Goal: Information Seeking & Learning: Learn about a topic

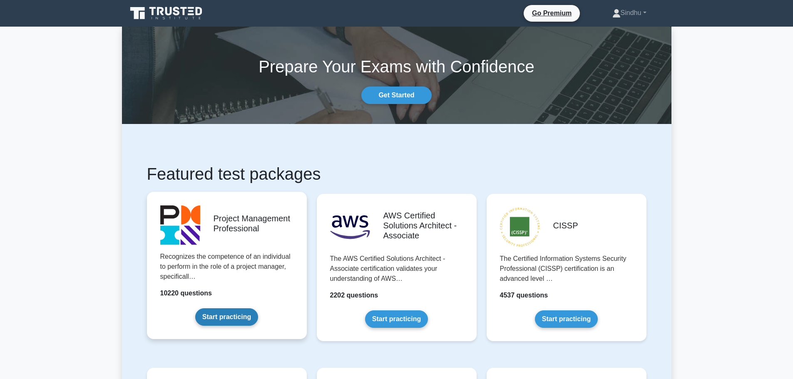
click at [214, 319] on link "Start practicing" at bounding box center [226, 317] width 63 height 17
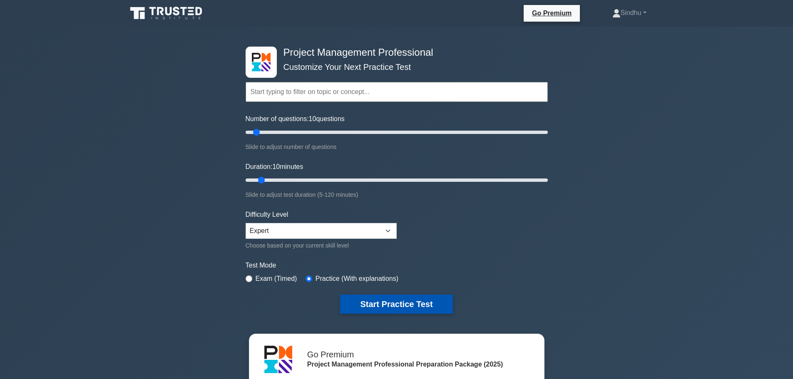
click at [354, 307] on button "Start Practice Test" at bounding box center [396, 304] width 112 height 19
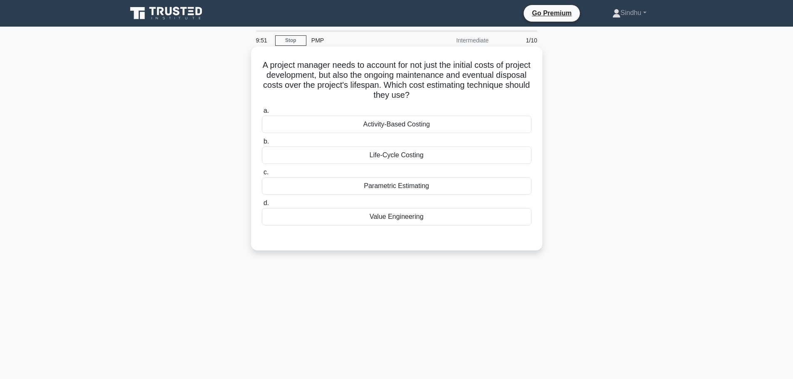
click at [284, 64] on h5 "A project manager needs to account for not just the initial costs of project de…" at bounding box center [396, 80] width 271 height 41
click at [335, 65] on h5 "A project manager needs to account for not just the initial costs of project de…" at bounding box center [396, 80] width 271 height 41
click at [376, 68] on h5 "A project manager needs to account for not just the initial costs of project de…" at bounding box center [396, 80] width 271 height 41
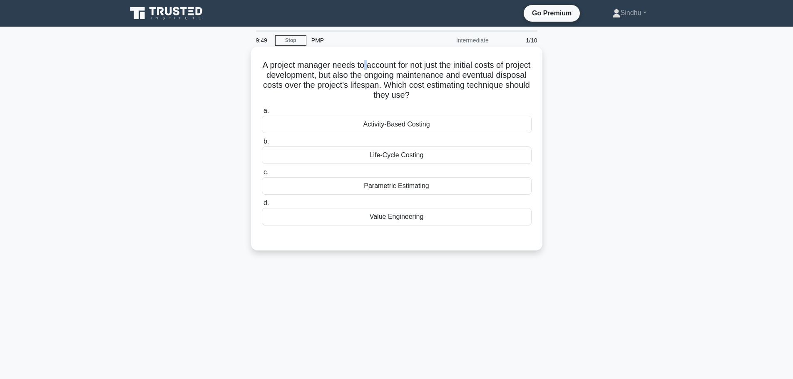
click at [376, 68] on h5 "A project manager needs to account for not just the initial costs of project de…" at bounding box center [396, 80] width 271 height 41
click at [409, 65] on h5 "A project manager needs to account for not just the initial costs of project de…" at bounding box center [396, 80] width 271 height 41
click at [610, 179] on div "A project manager needs to account for not just the initial costs of project de…" at bounding box center [397, 156] width 550 height 214
click at [397, 154] on div "Life-Cycle Costing" at bounding box center [397, 155] width 270 height 17
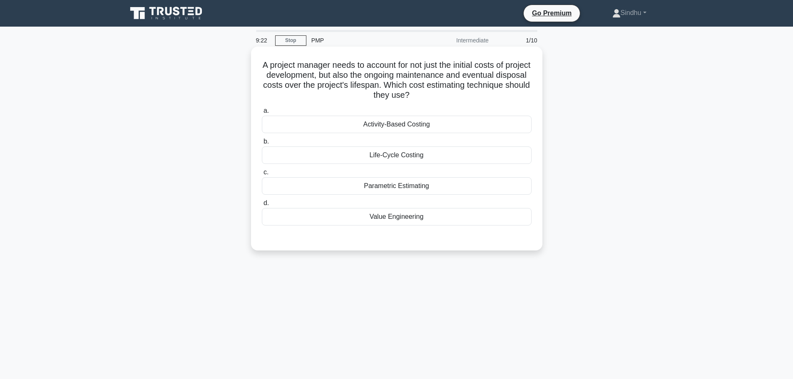
click at [262, 144] on input "b. Life-Cycle Costing" at bounding box center [262, 141] width 0 height 5
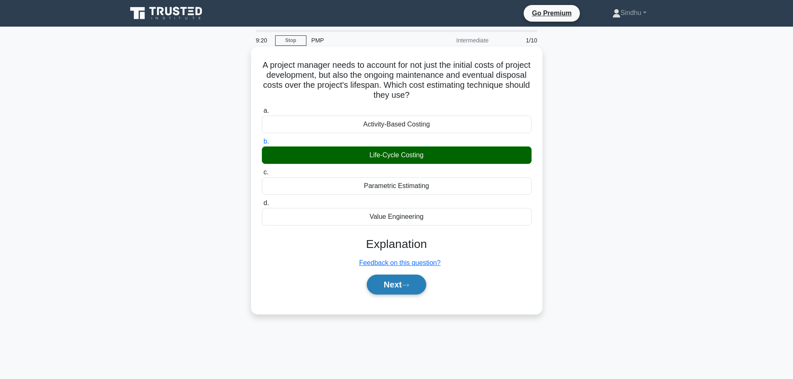
click at [387, 287] on button "Next" at bounding box center [397, 285] width 60 height 20
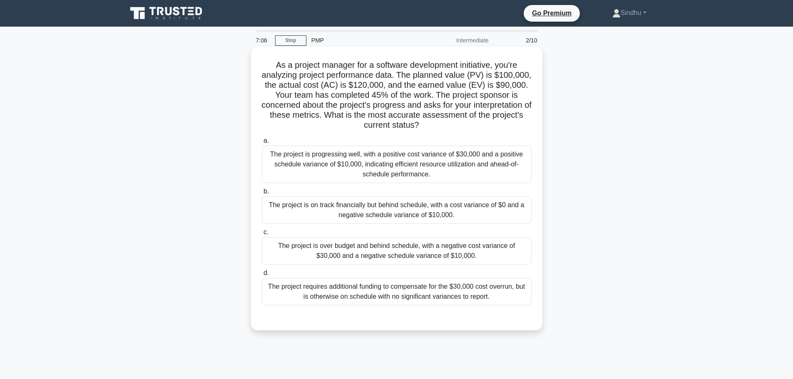
click at [423, 256] on div "The project is over budget and behind schedule, with a negative cost variance o…" at bounding box center [397, 250] width 270 height 27
click at [262, 235] on input "c. The project is over budget and behind schedule, with a negative cost varianc…" at bounding box center [262, 232] width 0 height 5
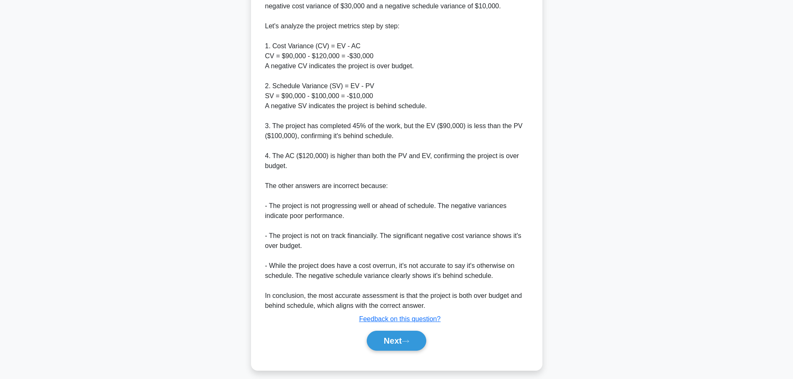
scroll to position [354, 0]
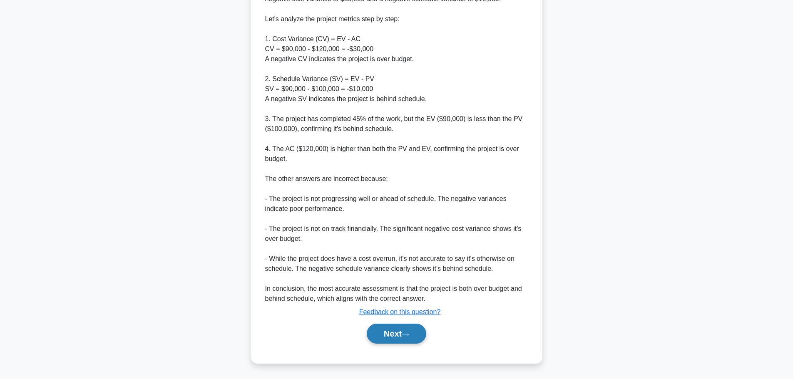
click at [381, 336] on button "Next" at bounding box center [397, 334] width 60 height 20
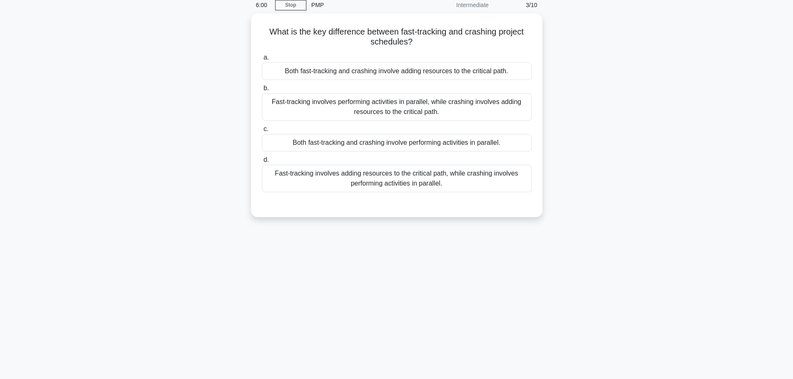
scroll to position [0, 0]
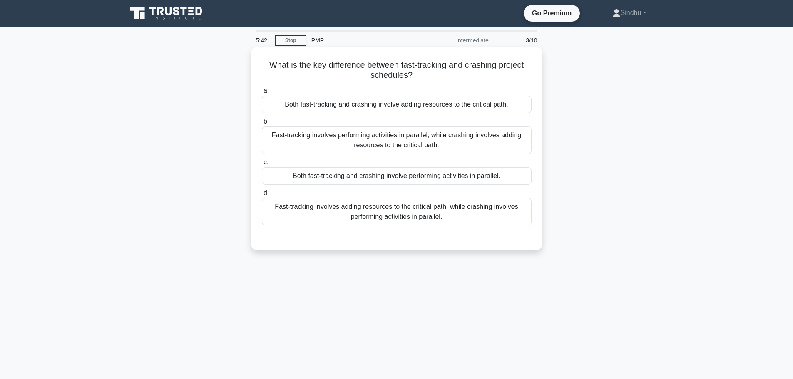
click at [456, 139] on div "Fast-tracking involves performing activities in parallel, while crashing involv…" at bounding box center [397, 140] width 270 height 27
click at [396, 140] on div "Fast-tracking involves performing activities in parallel, while crashing involv…" at bounding box center [397, 140] width 270 height 27
click at [262, 125] on input "b. Fast-tracking involves performing activities in parallel, while crashing inv…" at bounding box center [262, 121] width 0 height 5
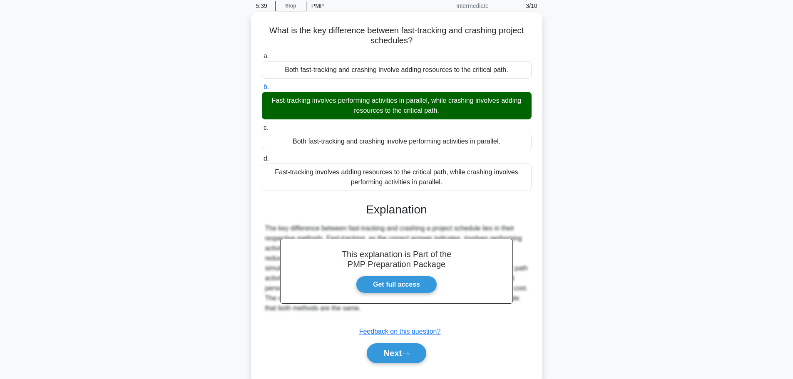
scroll to position [70, 0]
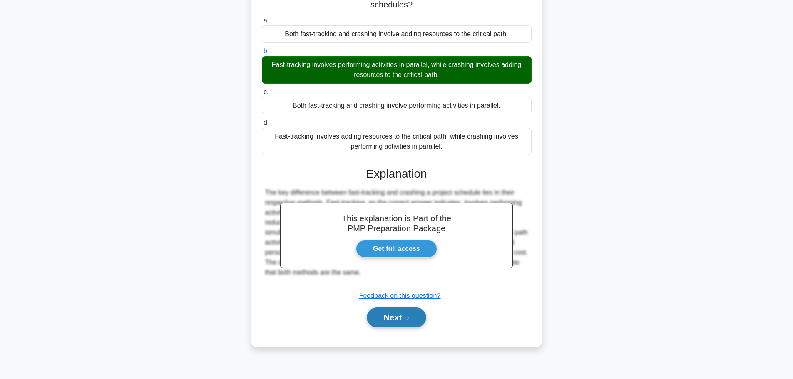
click at [398, 322] on button "Next" at bounding box center [397, 318] width 60 height 20
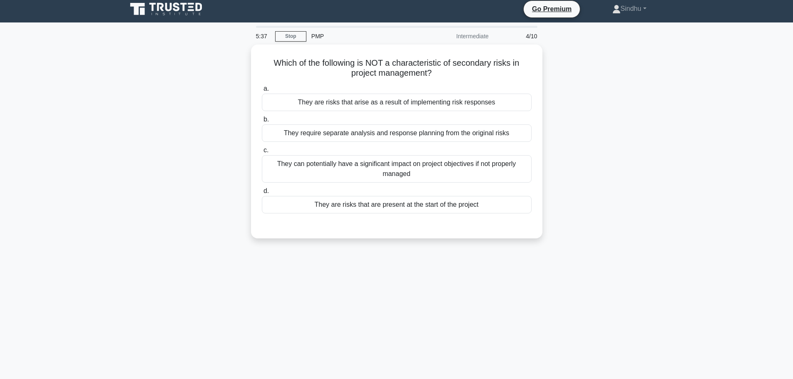
scroll to position [0, 0]
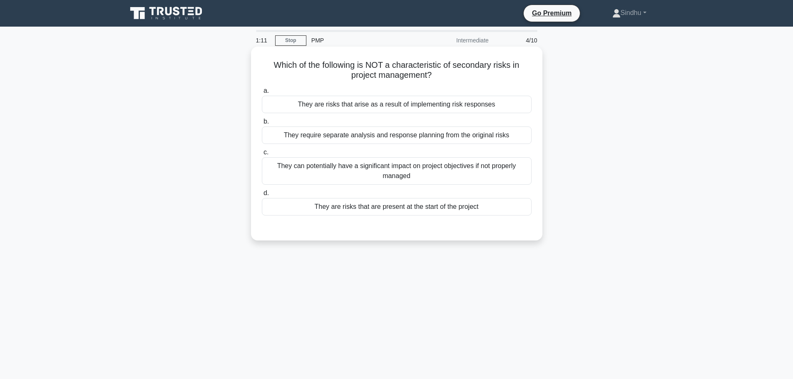
click at [468, 132] on div "They require separate analysis and response planning from the original risks" at bounding box center [397, 135] width 270 height 17
click at [262, 125] on input "b. They require separate analysis and response planning from the original risks" at bounding box center [262, 121] width 0 height 5
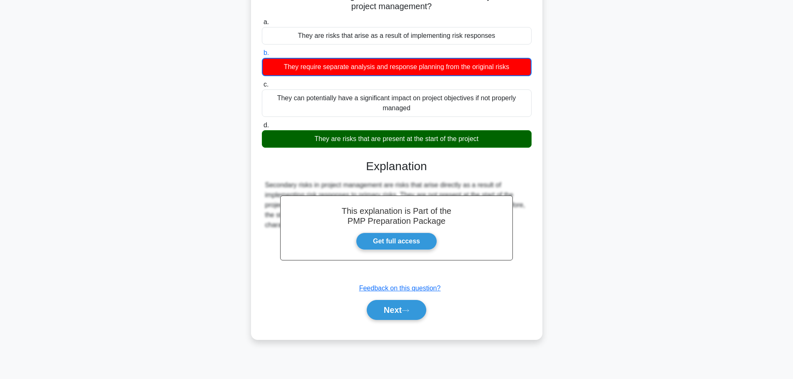
scroll to position [70, 0]
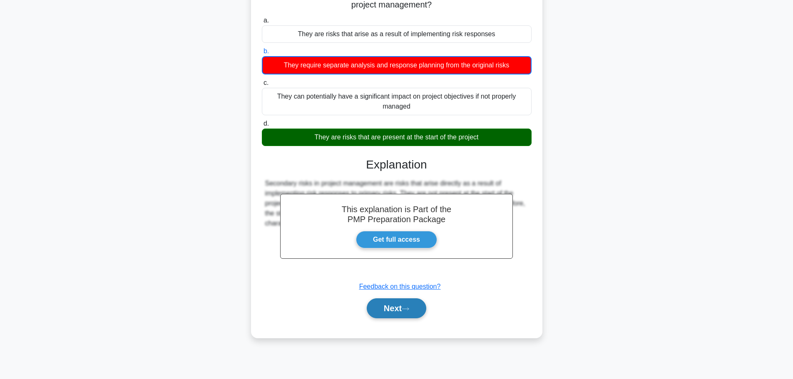
click at [386, 310] on button "Next" at bounding box center [397, 309] width 60 height 20
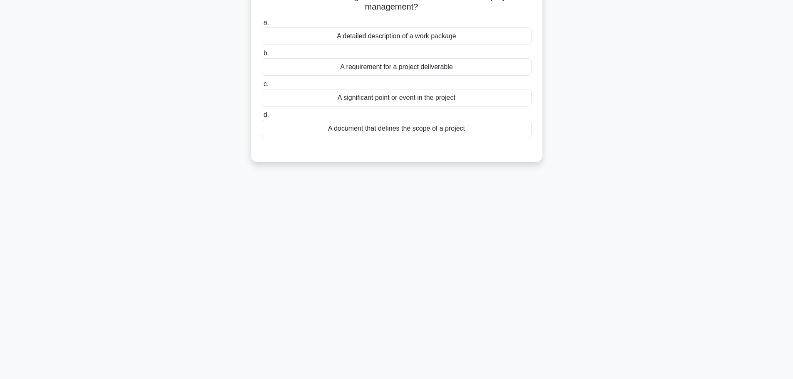
scroll to position [0, 0]
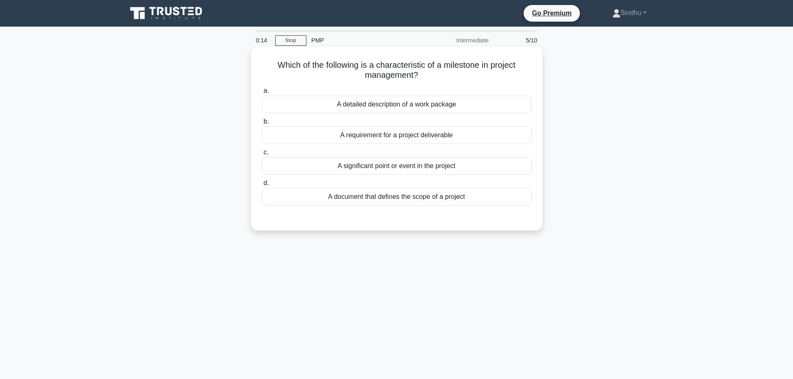
click at [453, 173] on div "A significant point or event in the project" at bounding box center [397, 165] width 270 height 17
click at [262, 155] on input "c. A significant point or event in the project" at bounding box center [262, 152] width 0 height 5
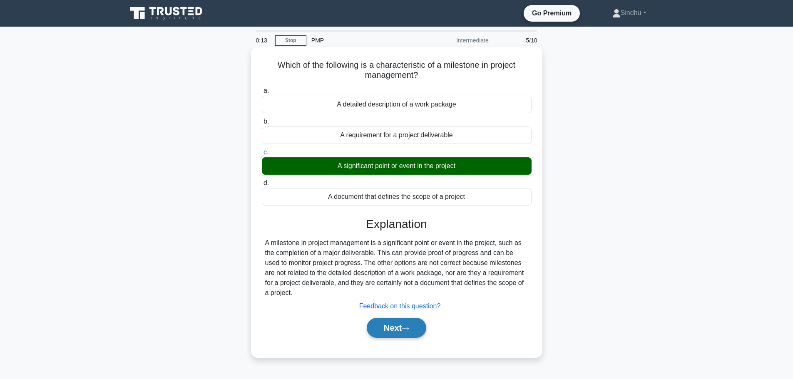
click at [394, 327] on button "Next" at bounding box center [397, 328] width 60 height 20
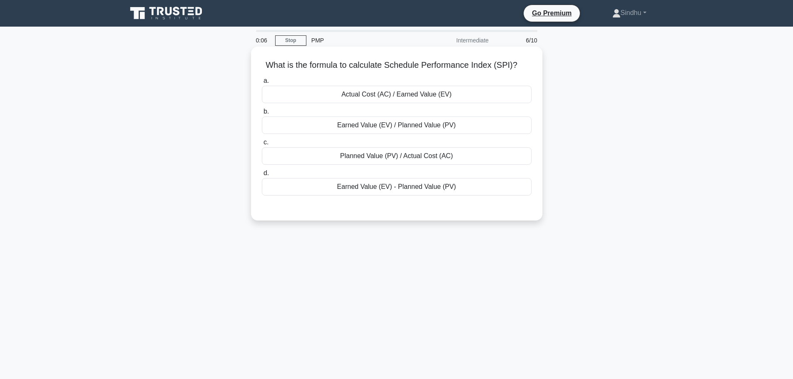
click at [432, 128] on div "Earned Value (EV) / Planned Value (PV)" at bounding box center [397, 125] width 270 height 17
click at [262, 115] on input "b. Earned Value (EV) / Planned Value (PV)" at bounding box center [262, 111] width 0 height 5
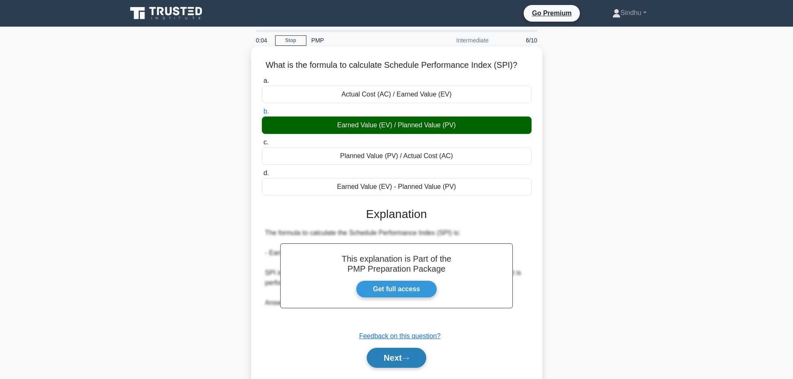
click at [389, 363] on button "Next" at bounding box center [397, 358] width 60 height 20
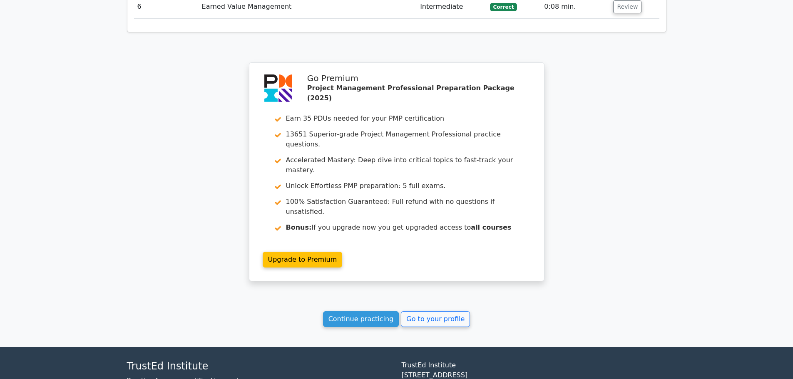
scroll to position [1079, 0]
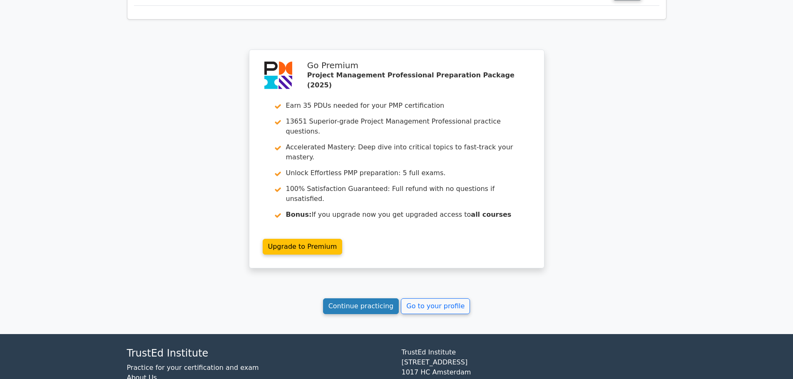
click at [384, 299] on link "Continue practicing" at bounding box center [361, 307] width 76 height 16
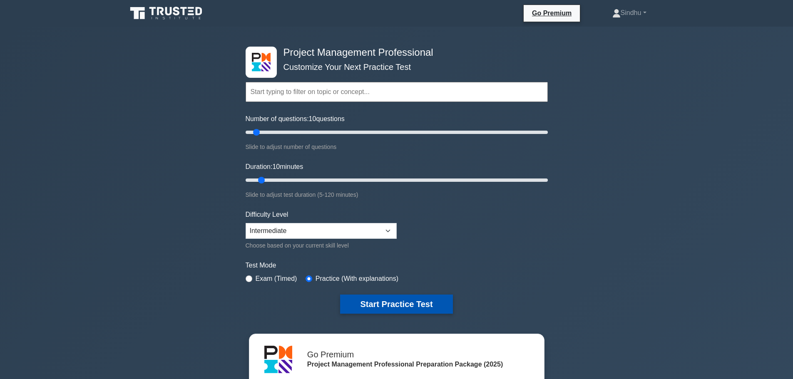
click at [383, 306] on button "Start Practice Test" at bounding box center [396, 304] width 112 height 19
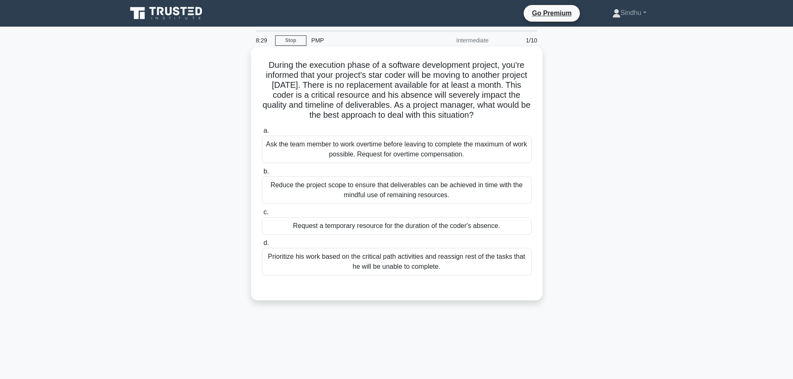
click at [403, 262] on div "Prioritize his work based on the critical path activities and reassign rest of …" at bounding box center [397, 261] width 270 height 27
click at [262, 246] on input "d. Prioritize his work based on the critical path activities and reassign rest …" at bounding box center [262, 243] width 0 height 5
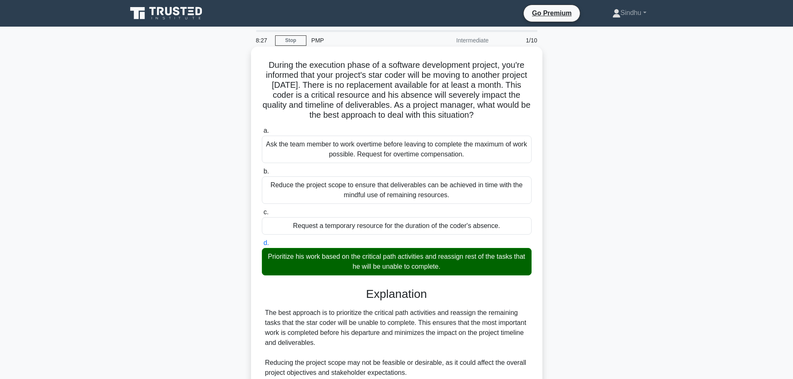
scroll to position [144, 0]
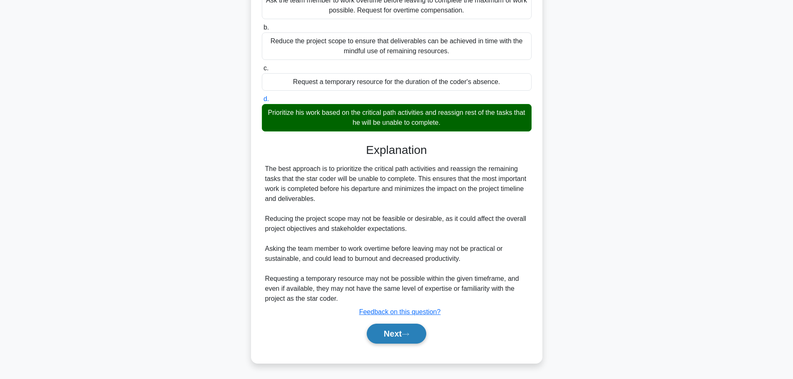
click at [390, 340] on button "Next" at bounding box center [397, 334] width 60 height 20
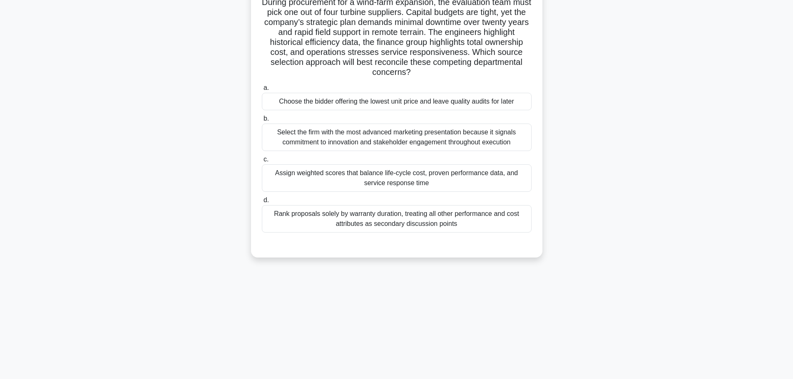
scroll to position [70, 0]
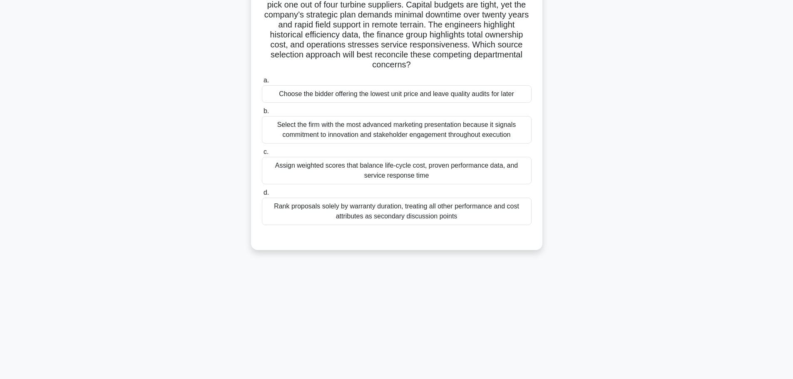
click at [427, 126] on div "Select the firm with the most advanced marketing presentation because it signal…" at bounding box center [397, 129] width 270 height 27
click at [262, 114] on input "b. Select the firm with the most advanced marketing presentation because it sig…" at bounding box center [262, 111] width 0 height 5
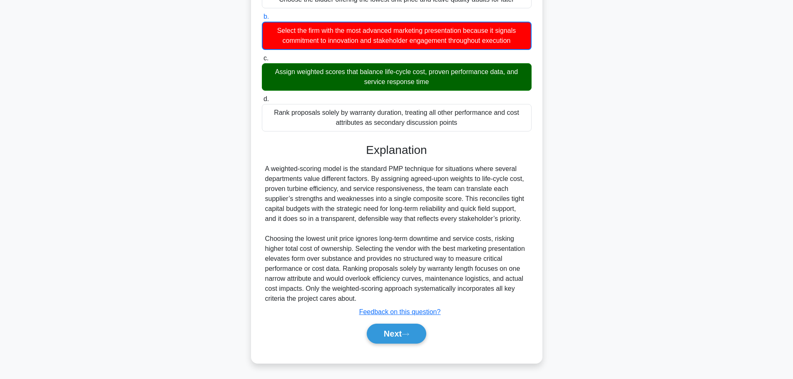
scroll to position [165, 0]
click at [382, 328] on button "Next" at bounding box center [397, 334] width 60 height 20
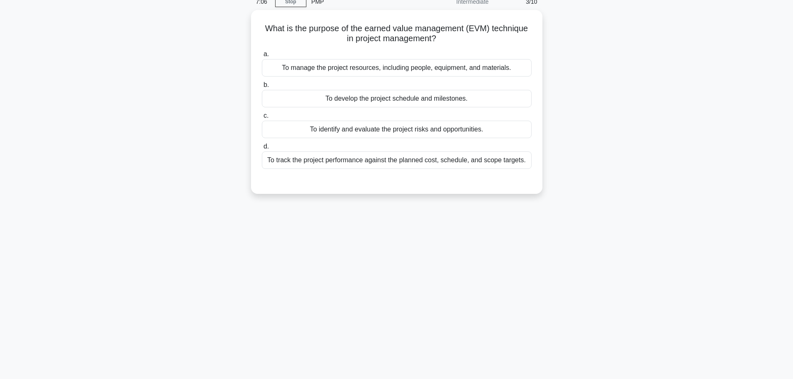
scroll to position [0, 0]
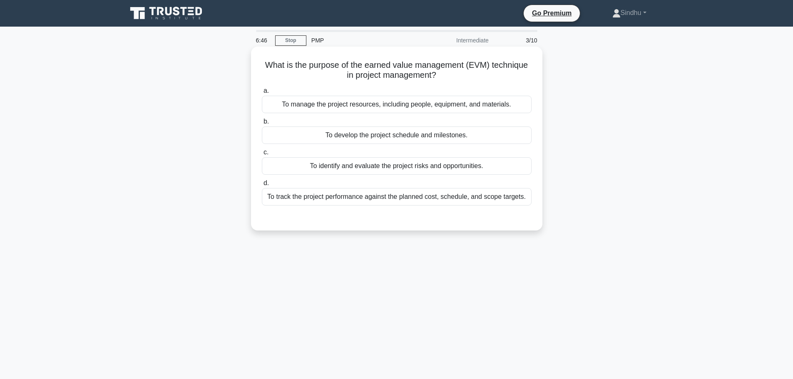
click at [420, 167] on div "To identify and evaluate the project risks and opportunities." at bounding box center [397, 165] width 270 height 17
click at [262, 155] on input "c. To identify and evaluate the project risks and opportunities." at bounding box center [262, 152] width 0 height 5
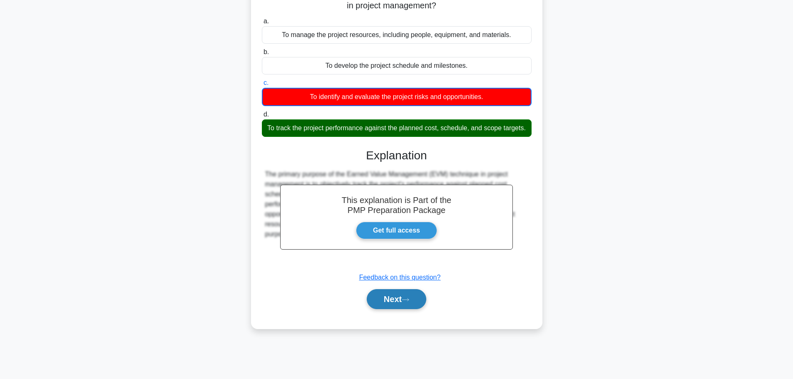
scroll to position [70, 0]
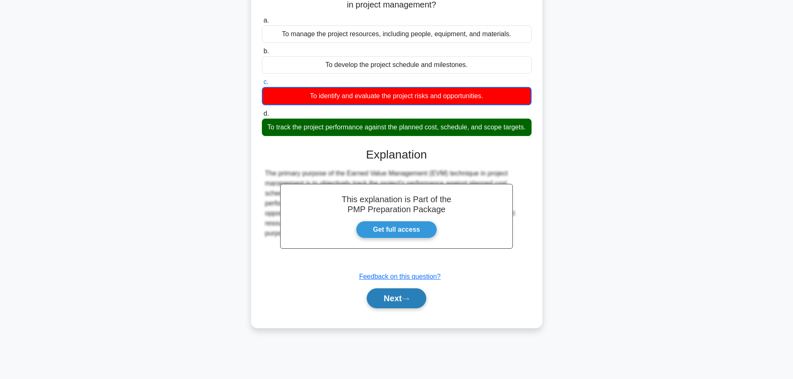
click at [402, 309] on button "Next" at bounding box center [397, 299] width 60 height 20
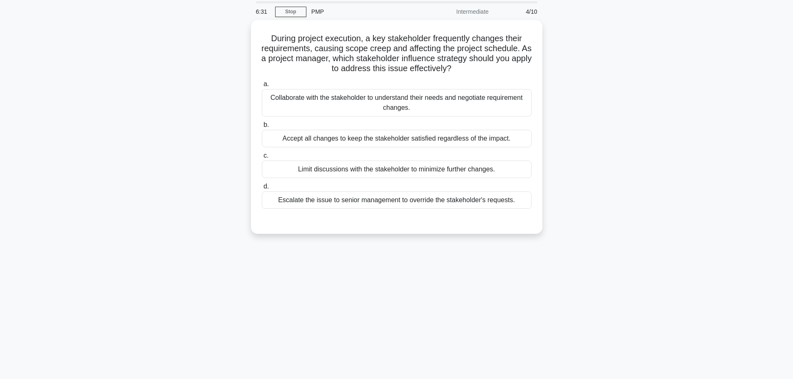
scroll to position [0, 0]
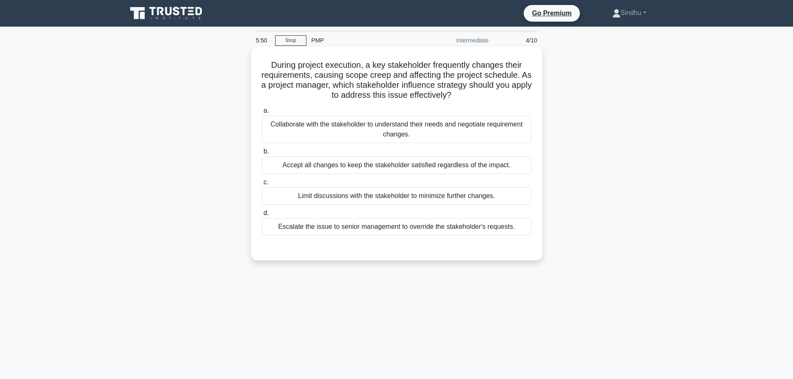
click at [425, 127] on div "Collaborate with the stakeholder to understand their needs and negotiate requir…" at bounding box center [397, 129] width 270 height 27
click at [262, 114] on input "a. Collaborate with the stakeholder to understand their needs and negotiate req…" at bounding box center [262, 110] width 0 height 5
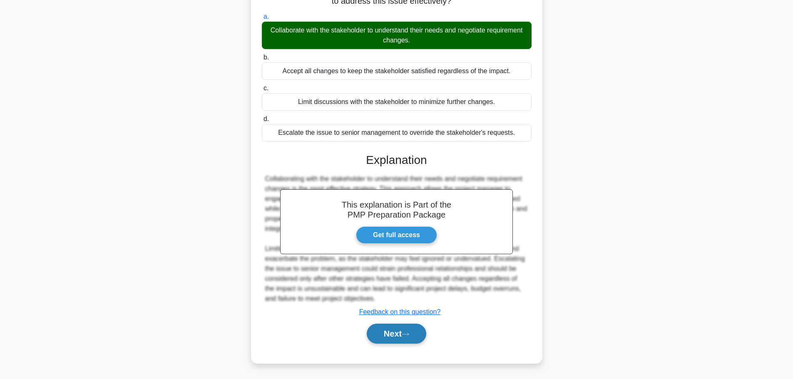
scroll to position [95, 0]
click at [381, 330] on button "Next" at bounding box center [397, 334] width 60 height 20
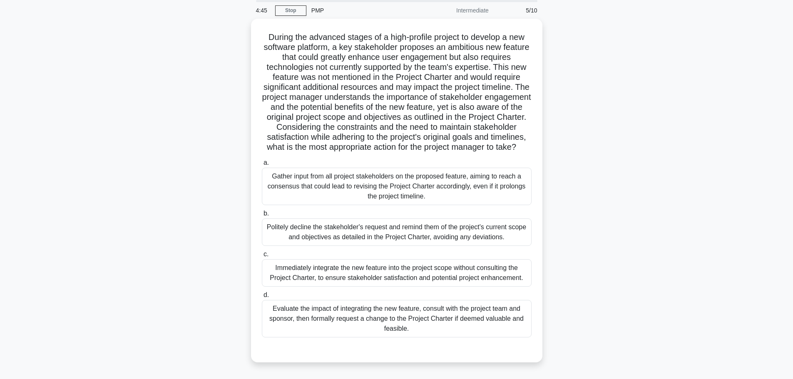
scroll to position [70, 0]
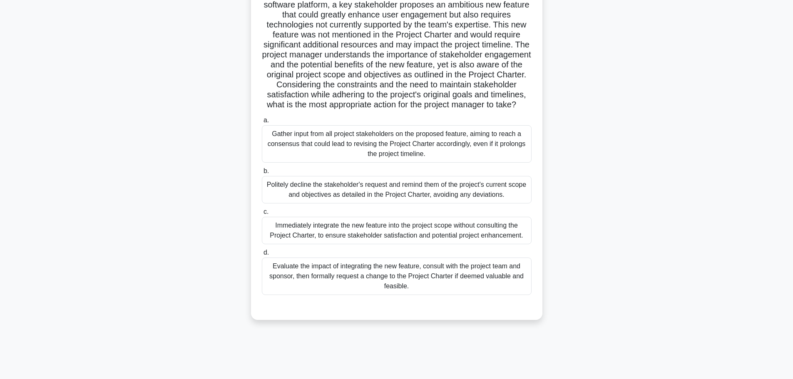
click at [419, 286] on div "Evaluate the impact of integrating the new feature, consult with the project te…" at bounding box center [397, 276] width 270 height 37
click at [262, 256] on input "d. Evaluate the impact of integrating the new feature, consult with the project…" at bounding box center [262, 252] width 0 height 5
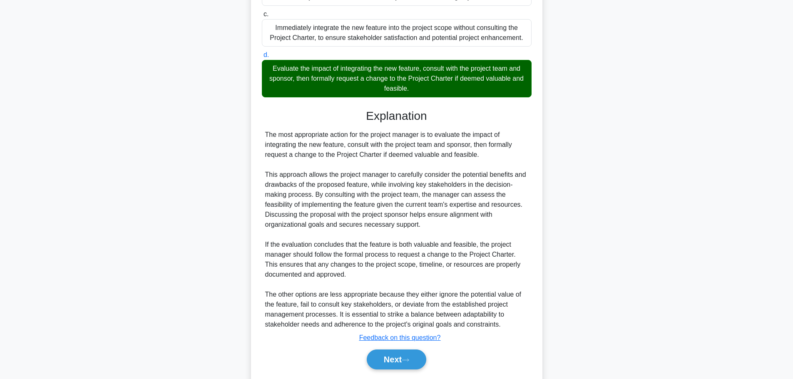
scroll to position [304, 0]
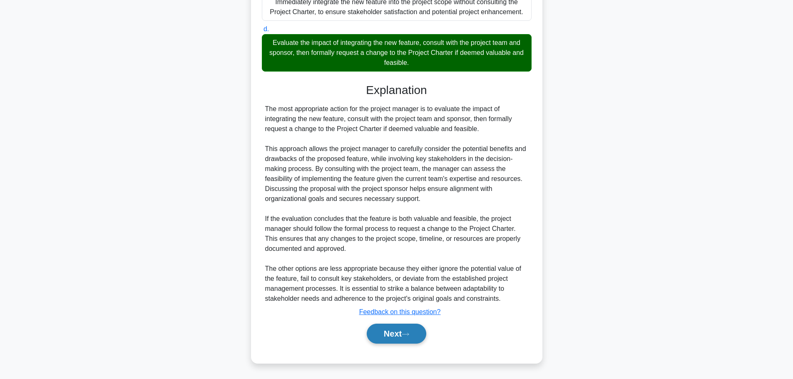
click at [406, 334] on icon at bounding box center [405, 334] width 7 height 5
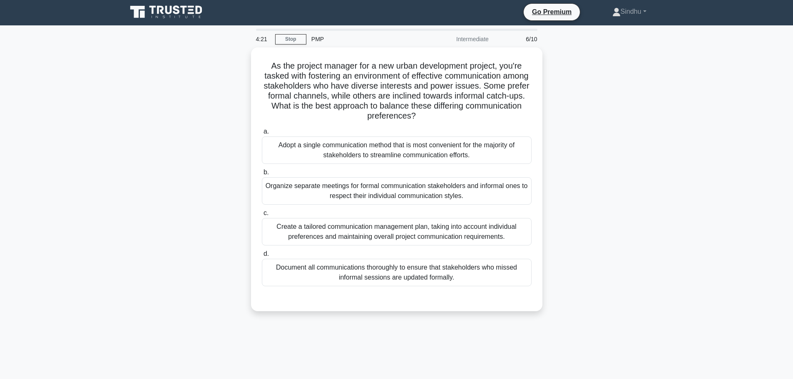
scroll to position [0, 0]
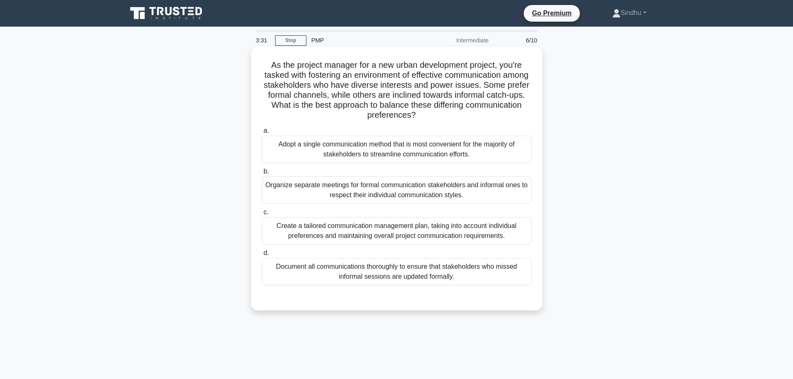
click at [436, 231] on div "Create a tailored communication management plan, taking into account individual…" at bounding box center [397, 230] width 270 height 27
click at [262, 215] on input "c. Create a tailored communication management plan, taking into account individ…" at bounding box center [262, 212] width 0 height 5
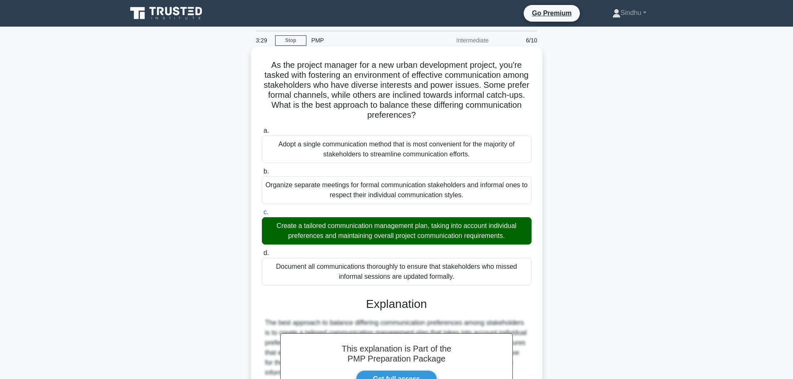
scroll to position [167, 0]
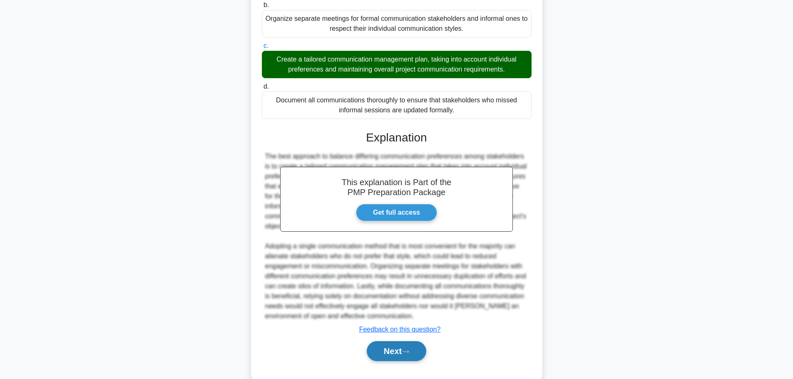
click at [394, 349] on button "Next" at bounding box center [397, 351] width 60 height 20
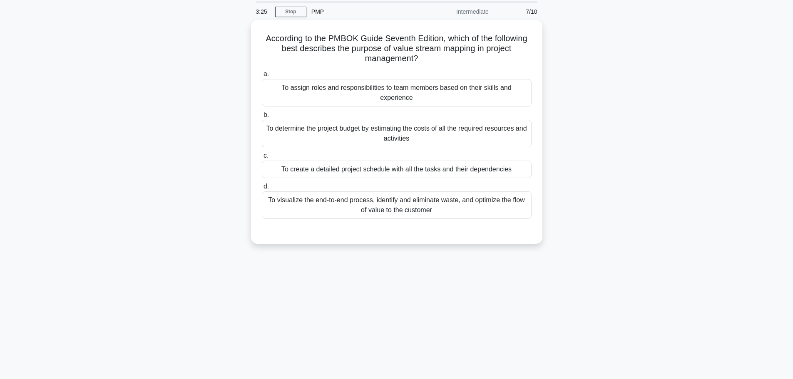
scroll to position [0, 0]
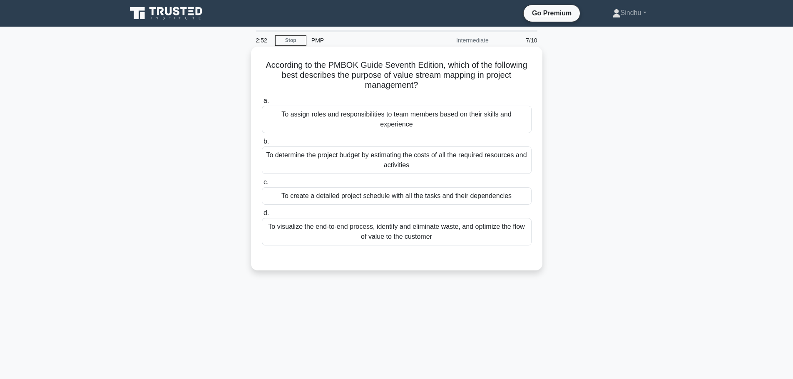
click at [438, 223] on div "To visualize the end-to-end process, identify and eliminate waste, and optimize…" at bounding box center [397, 231] width 270 height 27
click at [262, 216] on input "d. To visualize the end-to-end process, identify and eliminate waste, and optim…" at bounding box center [262, 213] width 0 height 5
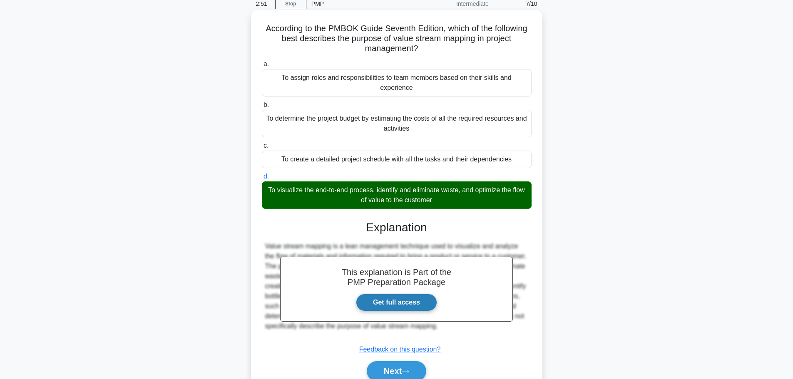
scroll to position [70, 0]
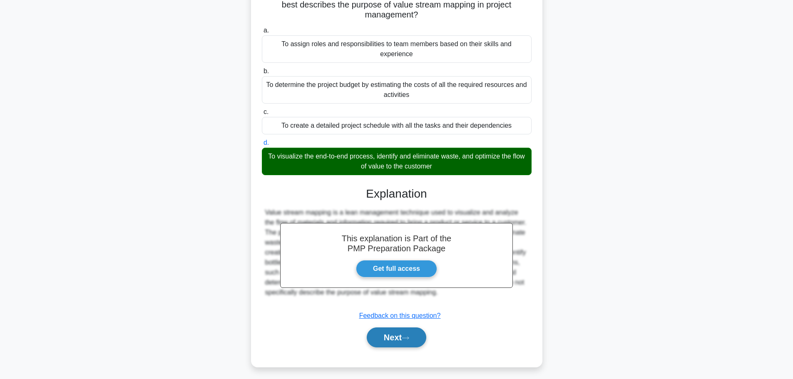
click at [403, 328] on button "Next" at bounding box center [397, 338] width 60 height 20
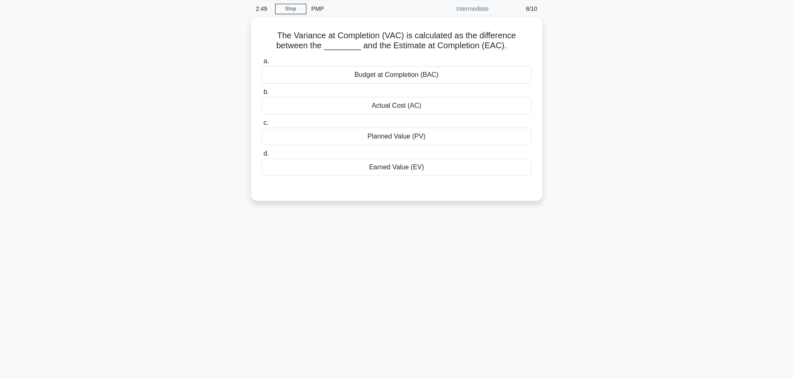
scroll to position [0, 0]
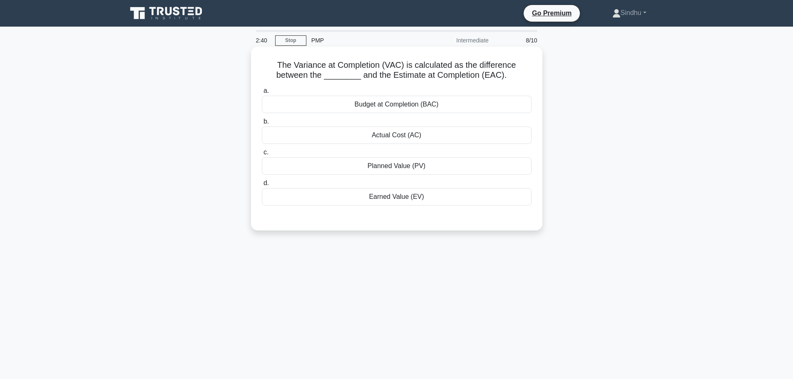
click at [416, 109] on div "Budget at Completion (BAC)" at bounding box center [397, 104] width 270 height 17
click at [262, 94] on input "a. Budget at Completion (BAC)" at bounding box center [262, 90] width 0 height 5
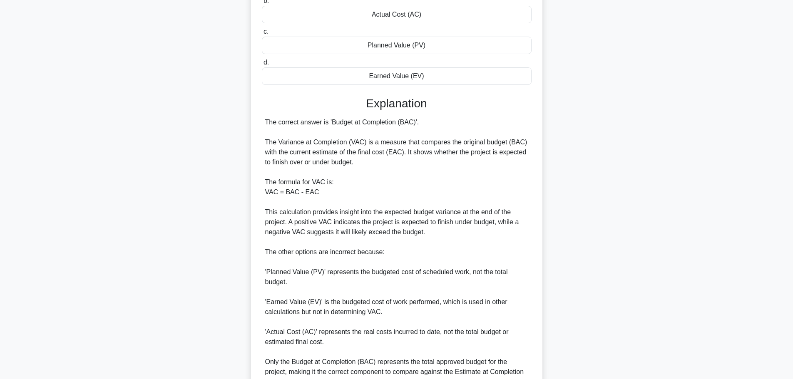
scroll to position [204, 0]
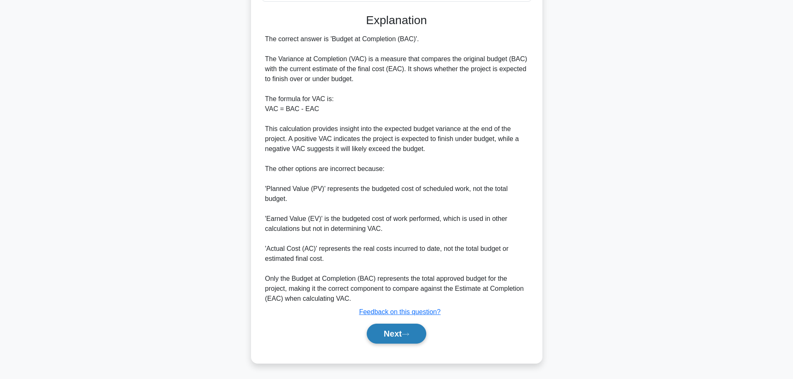
click at [395, 335] on button "Next" at bounding box center [397, 334] width 60 height 20
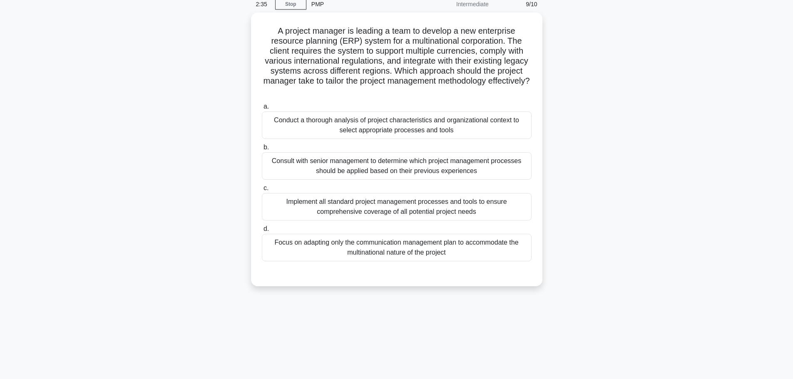
scroll to position [0, 0]
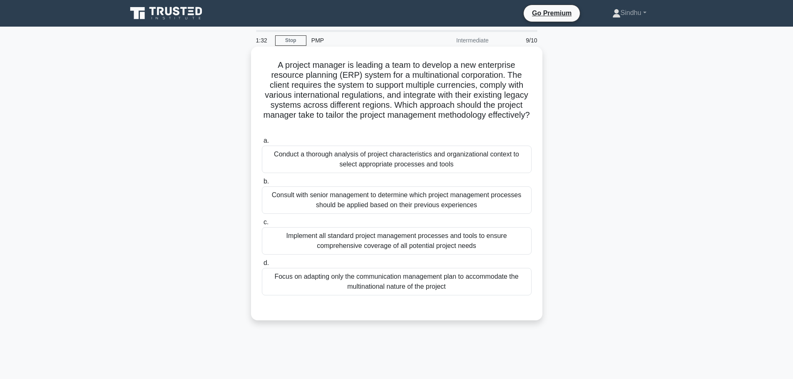
click at [393, 165] on div "Conduct a thorough analysis of project characteristics and organizational conte…" at bounding box center [397, 159] width 270 height 27
click at [262, 144] on input "a. Conduct a thorough analysis of project characteristics and organizational co…" at bounding box center [262, 140] width 0 height 5
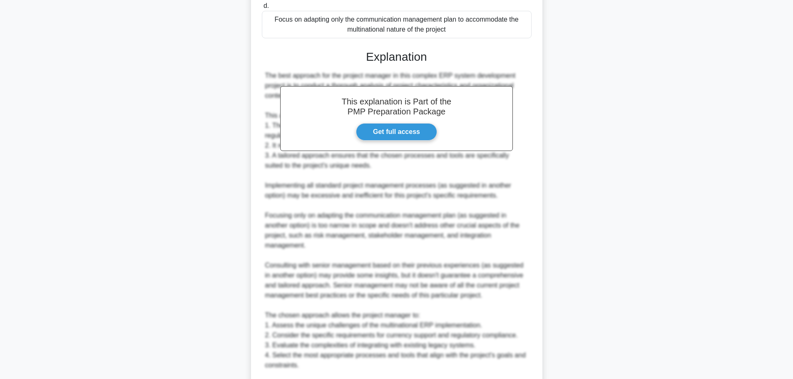
scroll to position [364, 0]
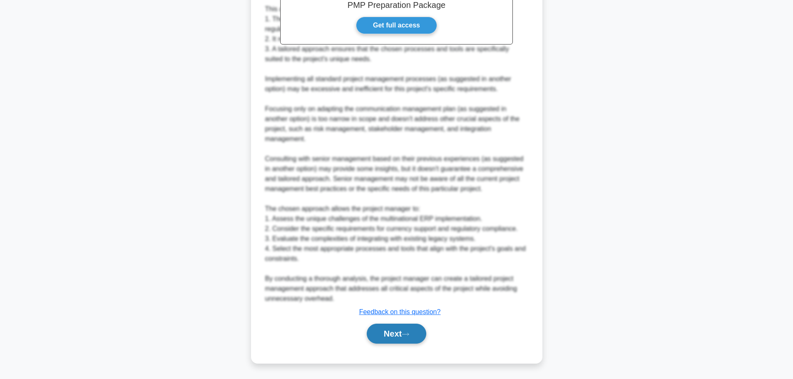
click at [395, 332] on button "Next" at bounding box center [397, 334] width 60 height 20
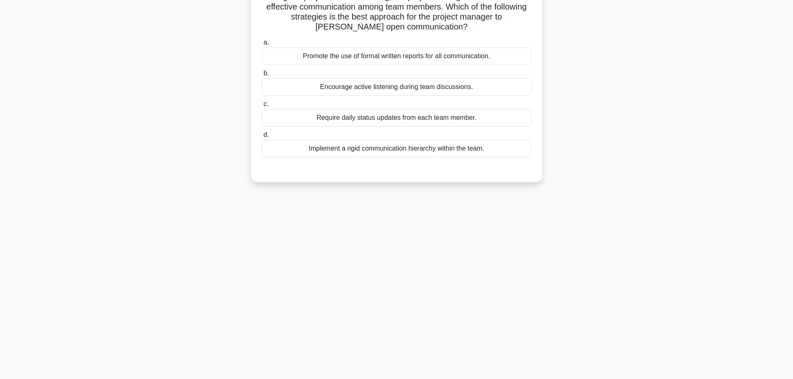
scroll to position [0, 0]
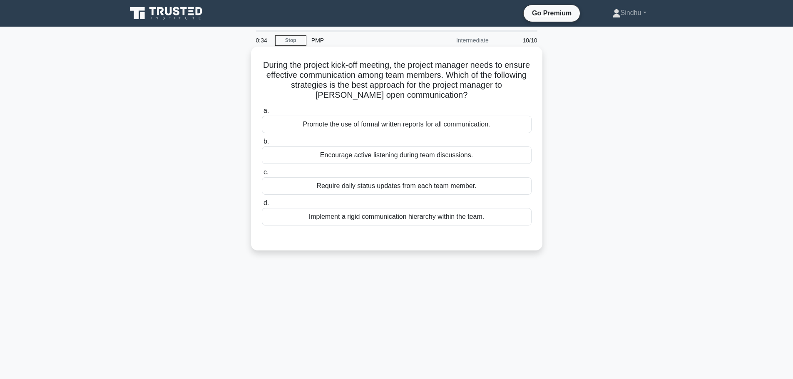
click at [386, 160] on div "Encourage active listening during team discussions." at bounding box center [397, 155] width 270 height 17
click at [262, 144] on input "b. Encourage active listening during team discussions." at bounding box center [262, 141] width 0 height 5
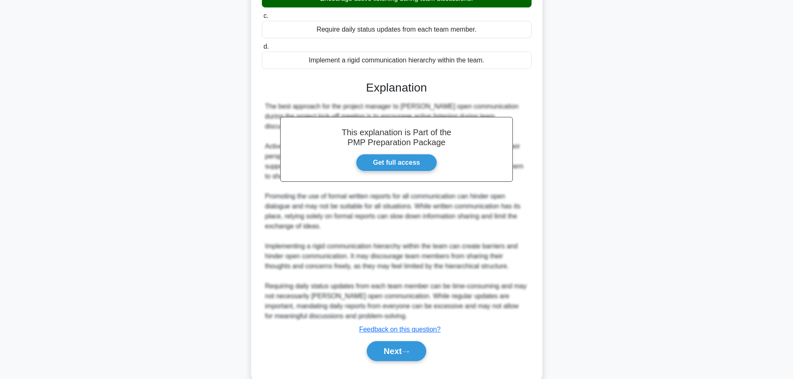
scroll to position [164, 0]
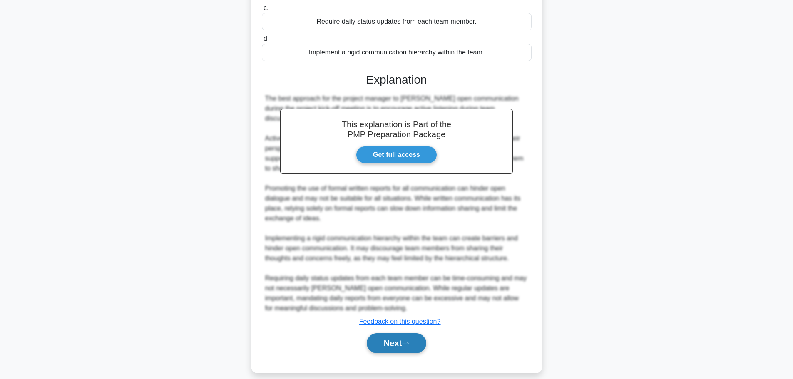
click at [404, 336] on button "Next" at bounding box center [397, 344] width 60 height 20
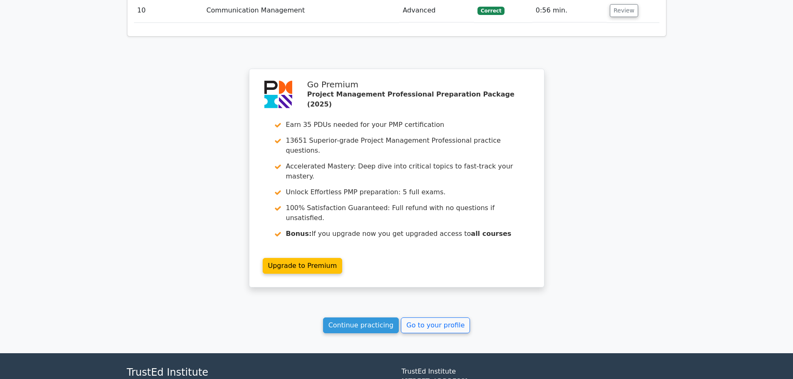
scroll to position [1416, 0]
click at [357, 317] on link "Continue practicing" at bounding box center [361, 325] width 76 height 16
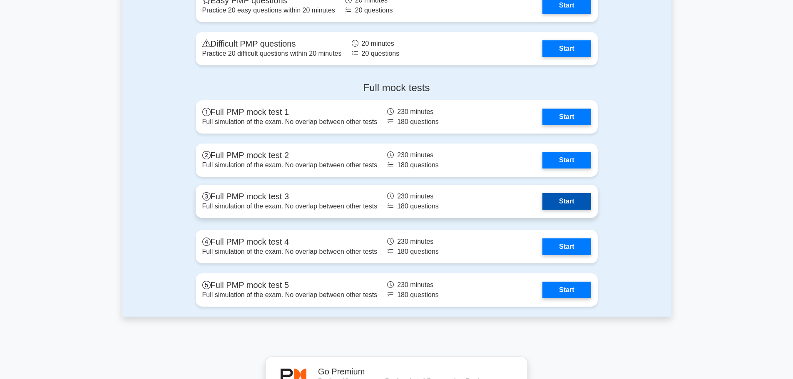
scroll to position [3165, 0]
